Goal: Task Accomplishment & Management: Manage account settings

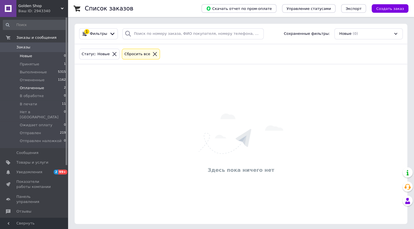
click at [33, 89] on span "Оплаченные" at bounding box center [32, 87] width 24 height 5
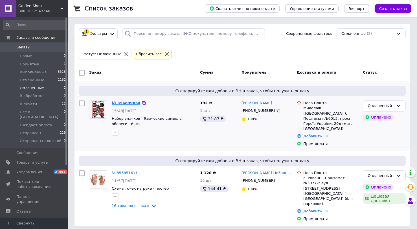
click at [120, 101] on link "№ 356899854" at bounding box center [126, 103] width 29 height 4
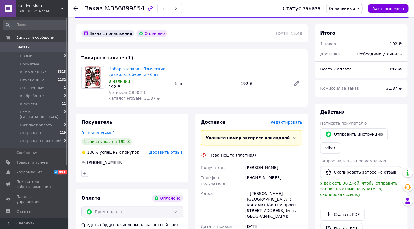
scroll to position [25, 0]
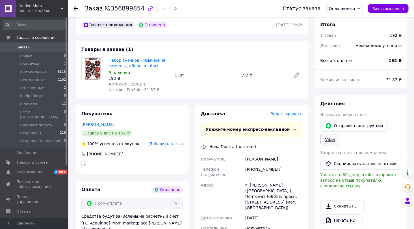
click at [323, 141] on link "Viber" at bounding box center [330, 139] width 20 height 11
